Goal: Information Seeking & Learning: Learn about a topic

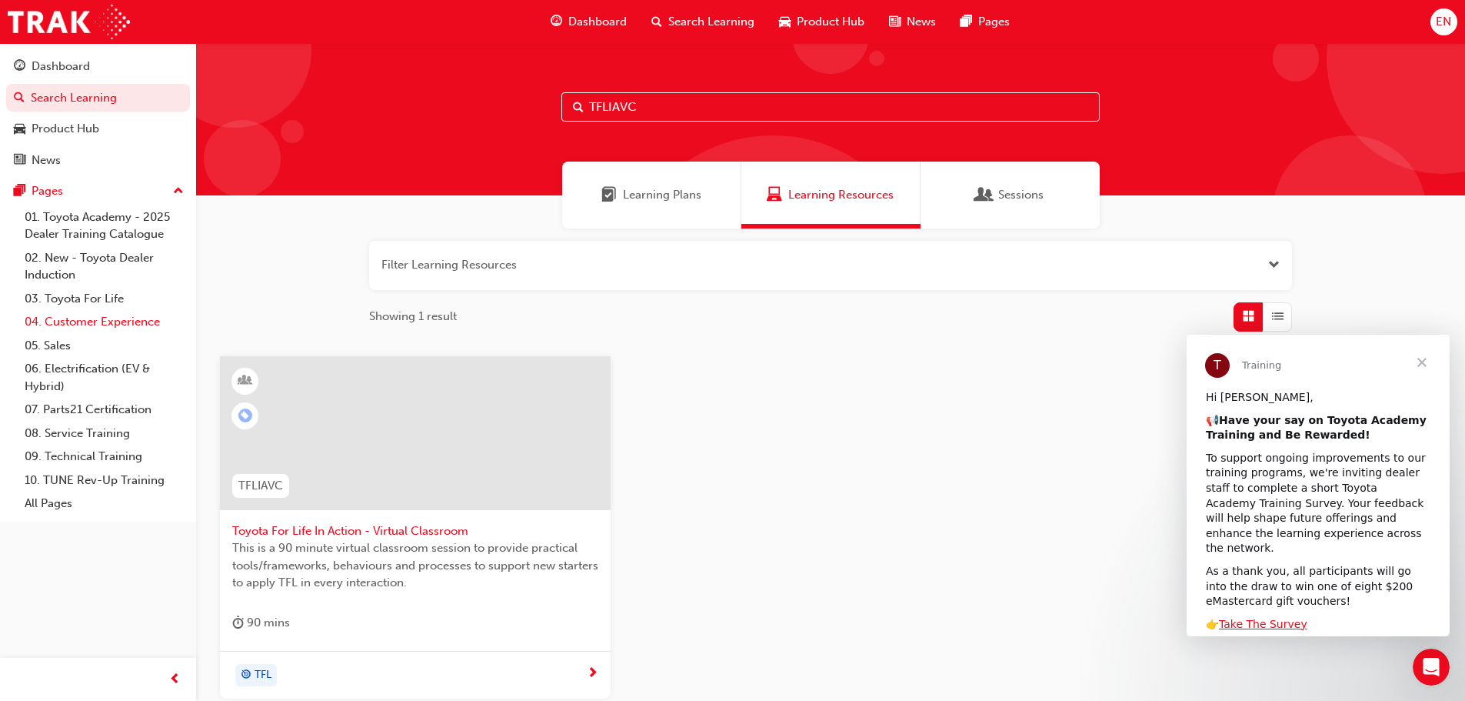
click at [125, 312] on link "04. Customer Experience" at bounding box center [104, 322] width 172 height 24
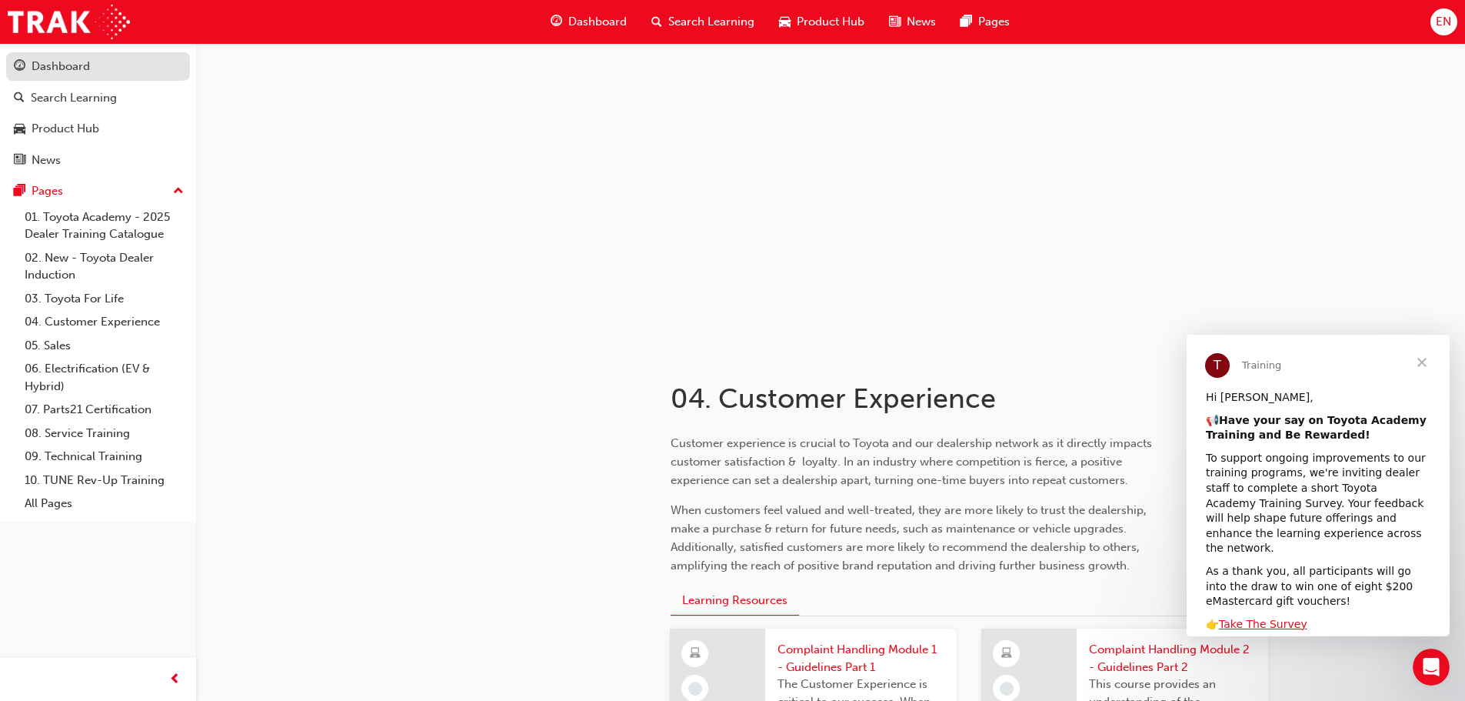
click at [75, 78] on link "Dashboard" at bounding box center [98, 66] width 184 height 28
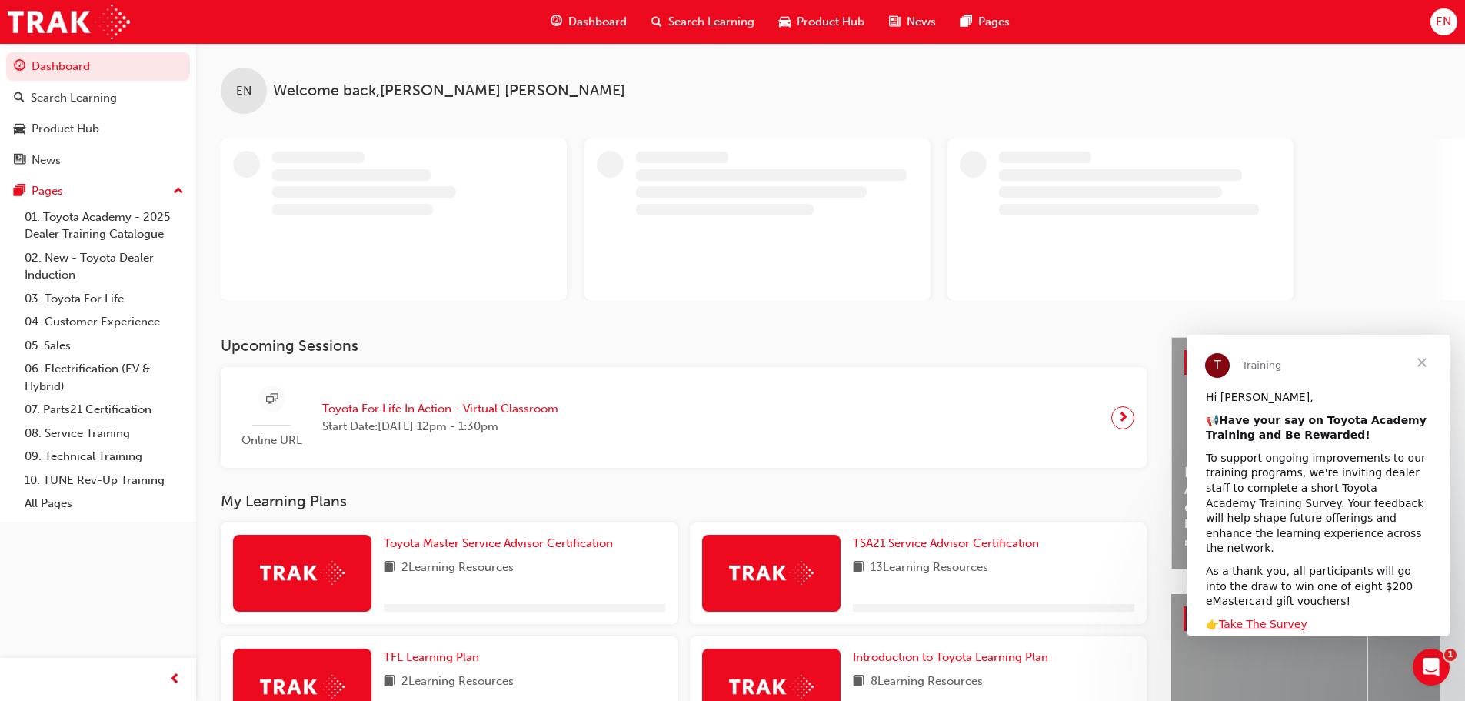
click at [594, 8] on div "Dashboard" at bounding box center [588, 22] width 101 height 32
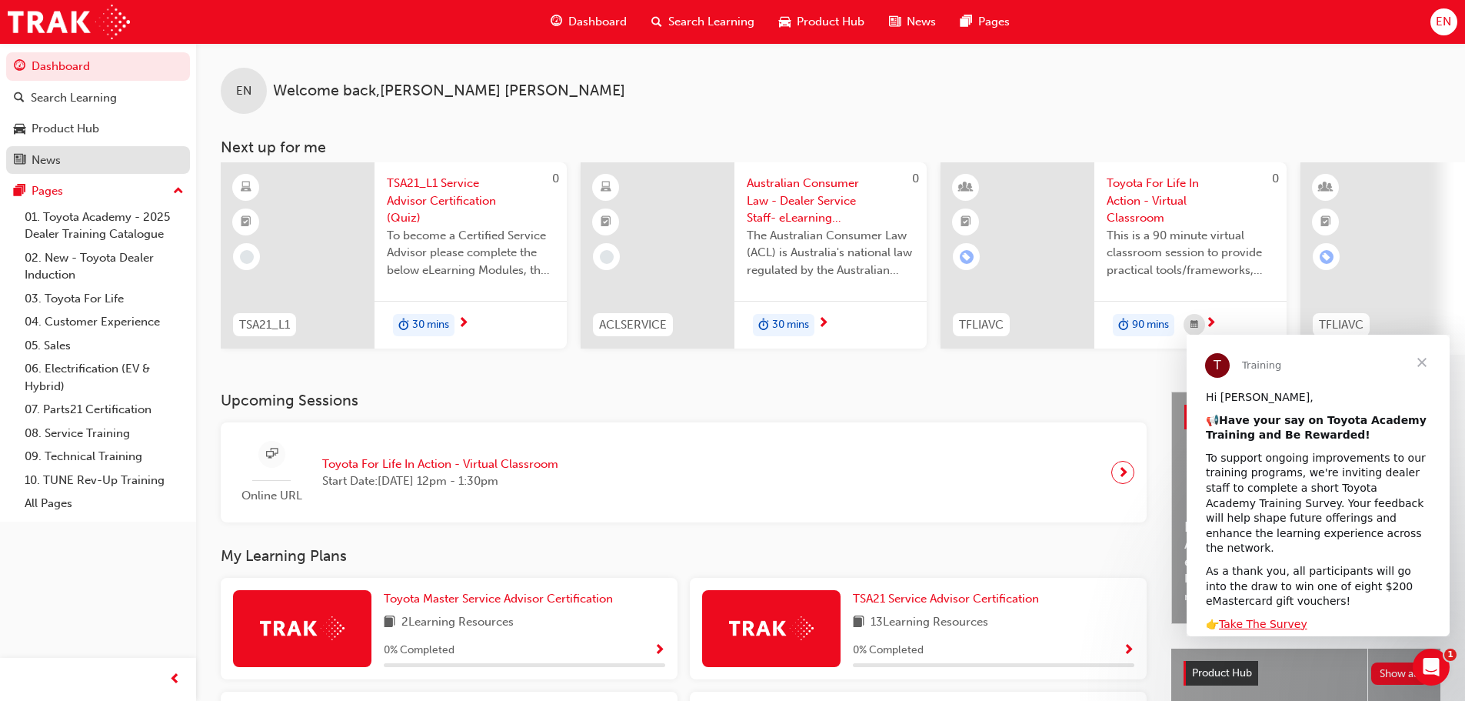
click at [61, 163] on div "News" at bounding box center [46, 161] width 29 height 18
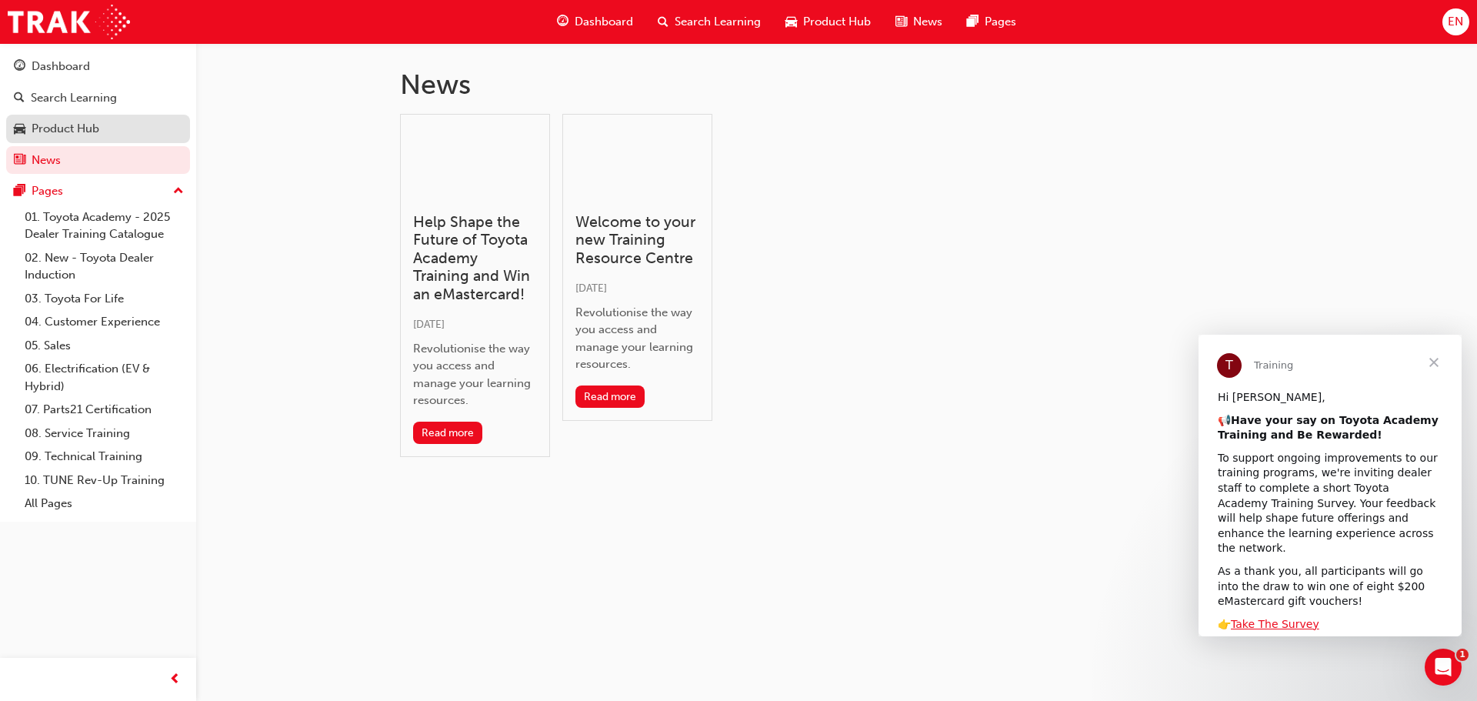
click at [92, 120] on div "Product Hub" at bounding box center [66, 129] width 68 height 18
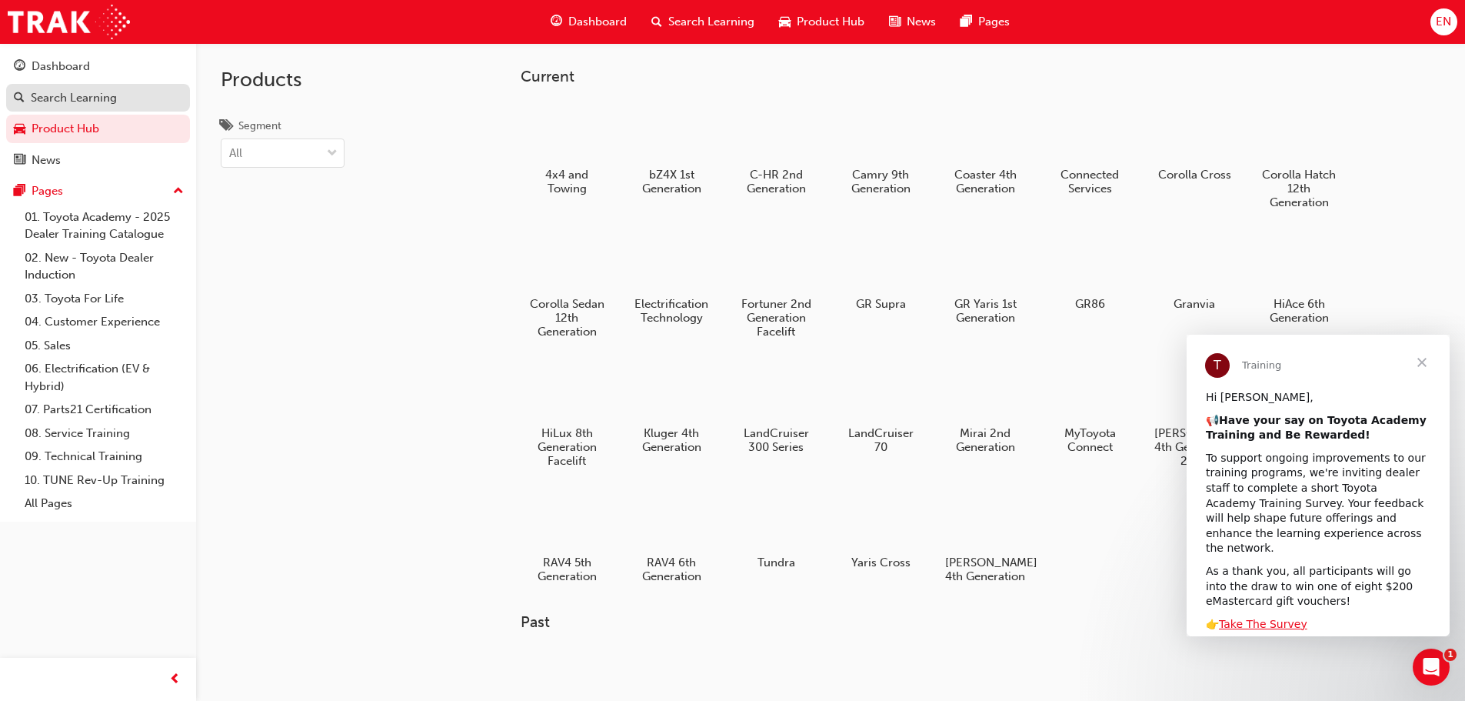
click at [91, 105] on div "Search Learning" at bounding box center [74, 98] width 86 height 18
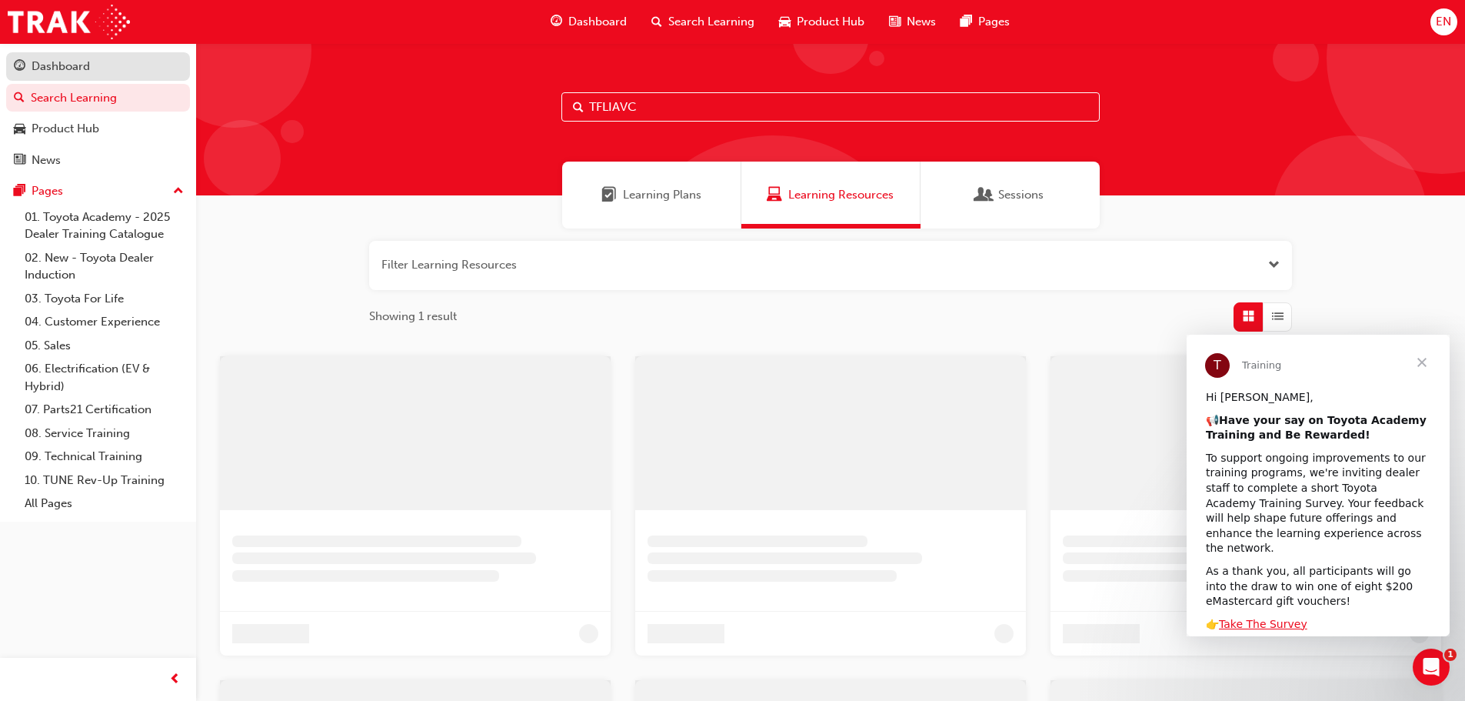
click at [86, 65] on div "Dashboard" at bounding box center [61, 67] width 58 height 18
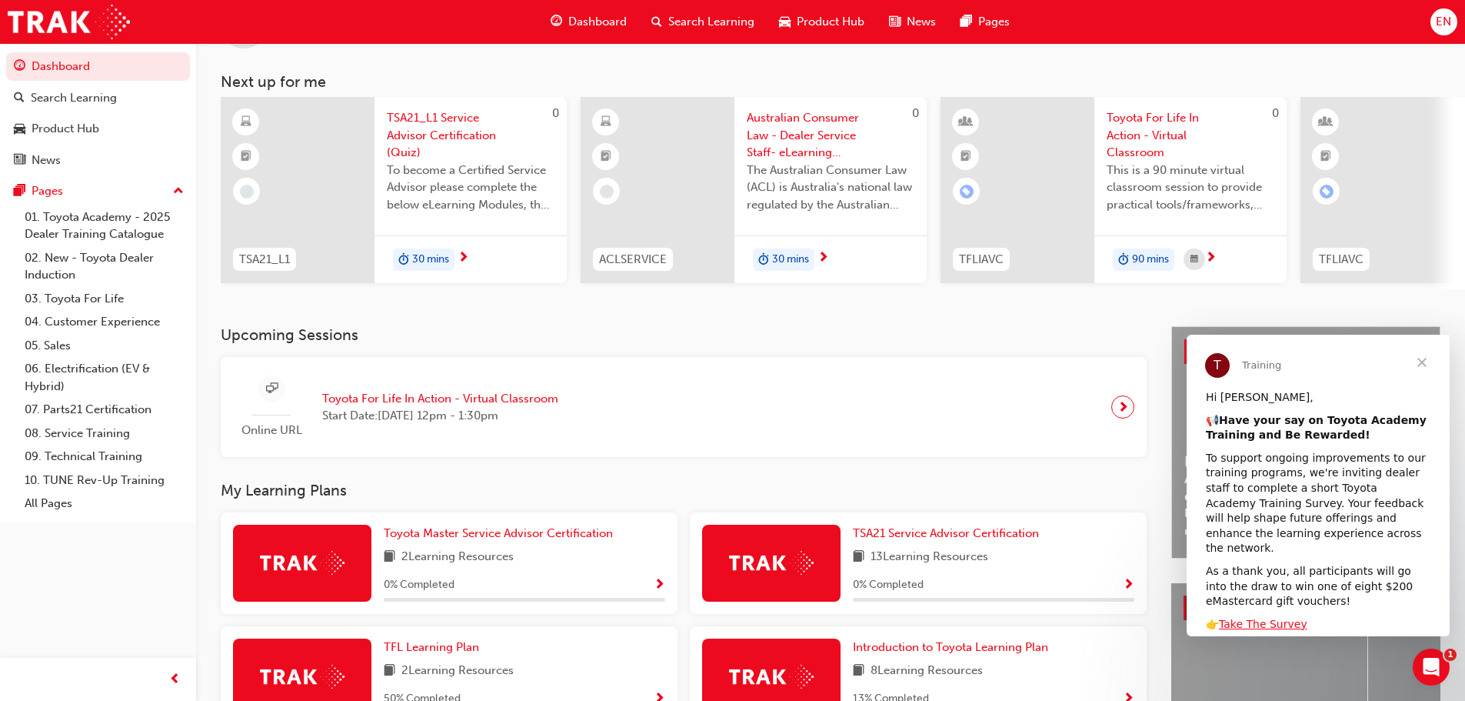
scroll to position [288, 0]
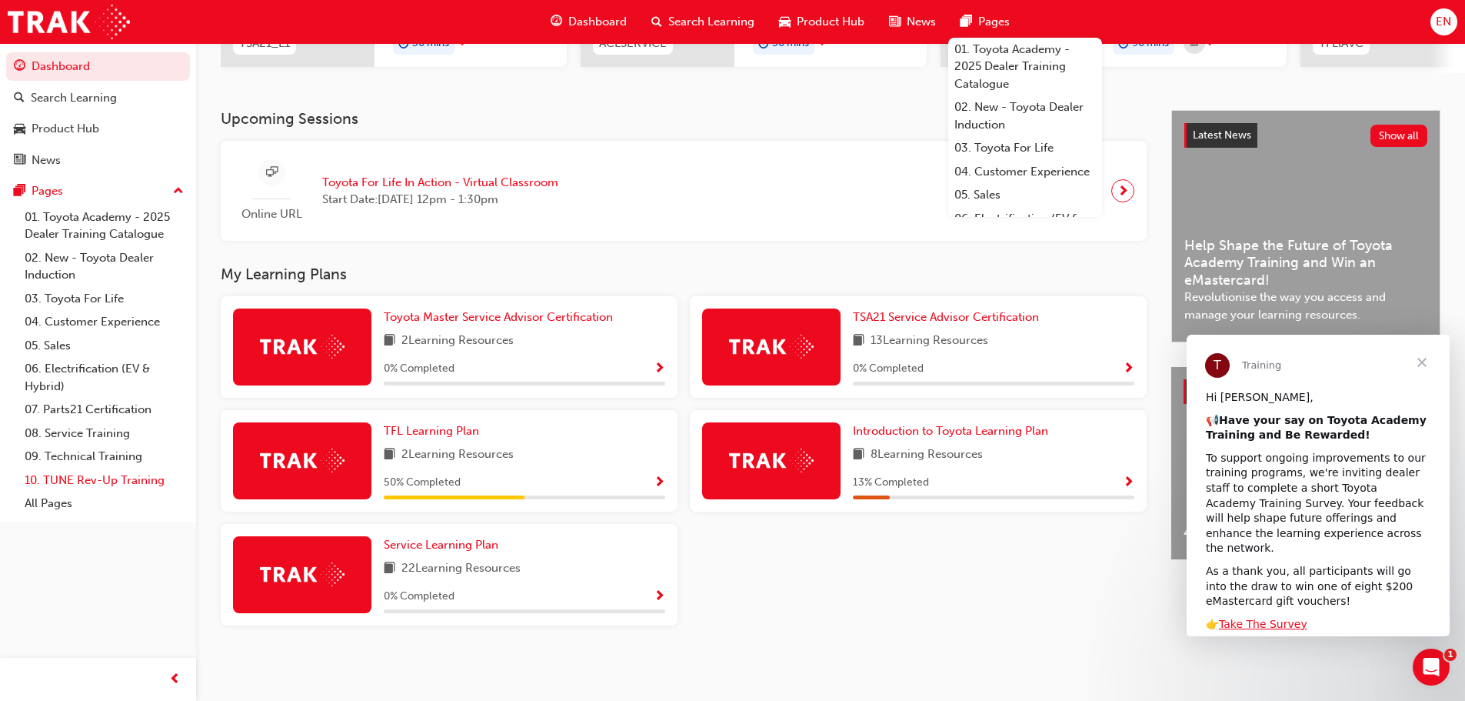
click at [72, 481] on link "10. TUNE Rev-Up Training" at bounding box center [104, 480] width 172 height 24
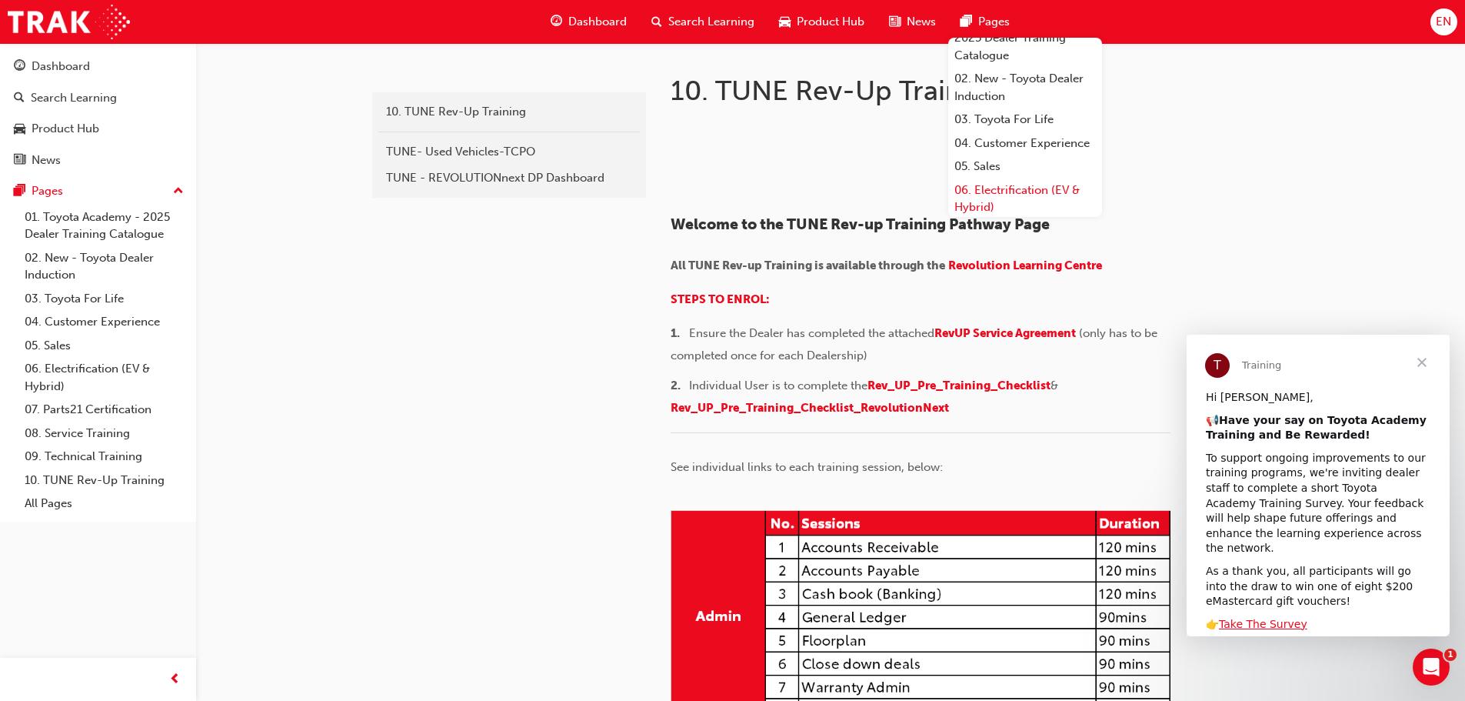
scroll to position [182, 0]
